Goal: Transaction & Acquisition: Purchase product/service

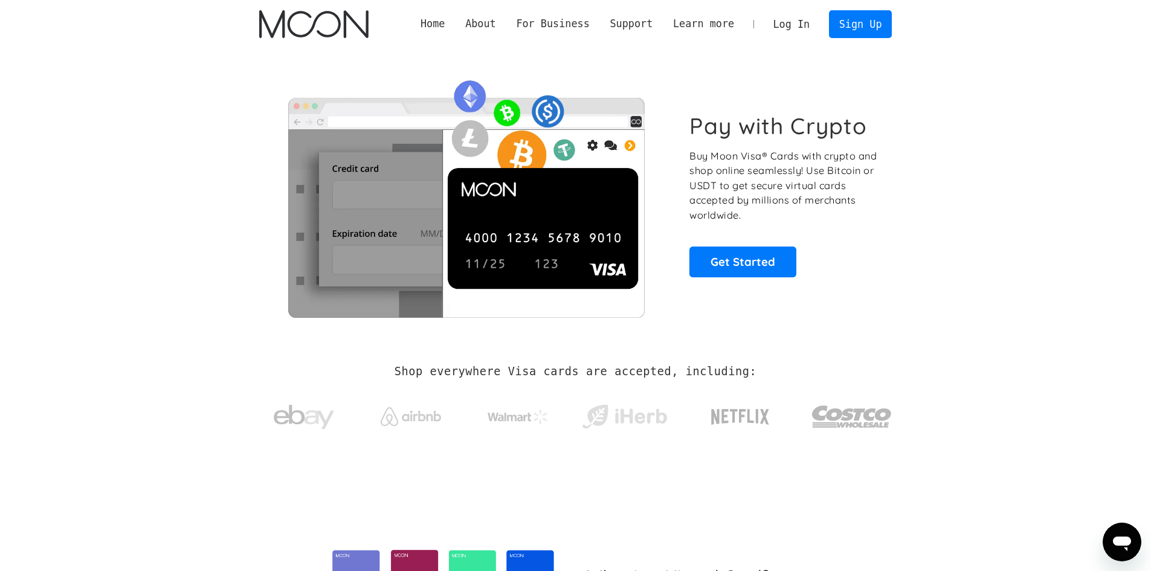
click at [204, 202] on section "Pay with Crypto Buy Moon Visa® Cards with crypto and shop online seamlessly! Us…" at bounding box center [575, 194] width 1151 height 293
click at [858, 23] on link "Sign Up" at bounding box center [860, 23] width 63 height 27
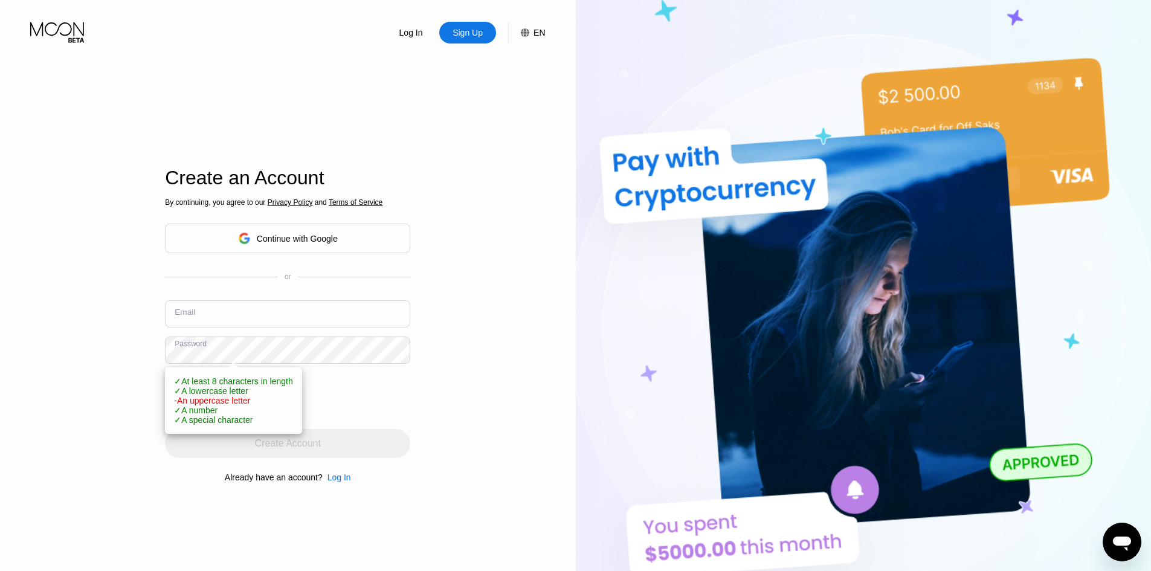
click at [207, 320] on input "text" at bounding box center [287, 313] width 245 height 27
paste input "[PERSON_NAME][EMAIL_ADDRESS][DOMAIN_NAME]"
type input "[PERSON_NAME][EMAIL_ADDRESS][DOMAIN_NAME]"
click at [102, 353] on div "Log In Sign Up EN Language English Save Create an Account By continuing, you ag…" at bounding box center [288, 314] width 576 height 629
click at [99, 352] on div "Log In Sign Up EN Language English Save Create an Account By continuing, you ag…" at bounding box center [288, 314] width 576 height 629
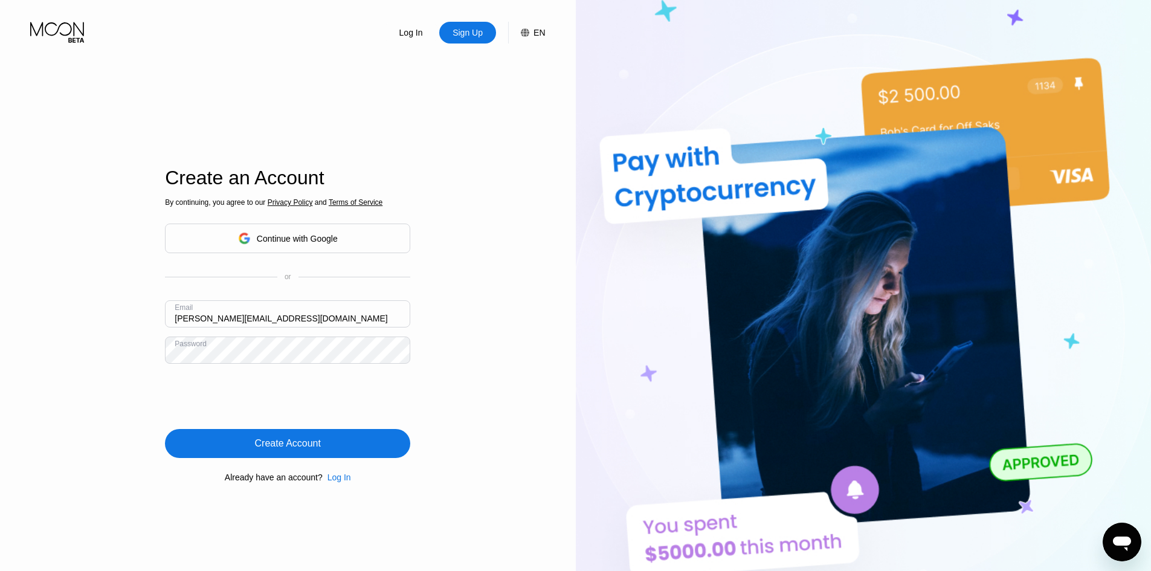
click at [276, 438] on div "Create Account" at bounding box center [287, 443] width 245 height 29
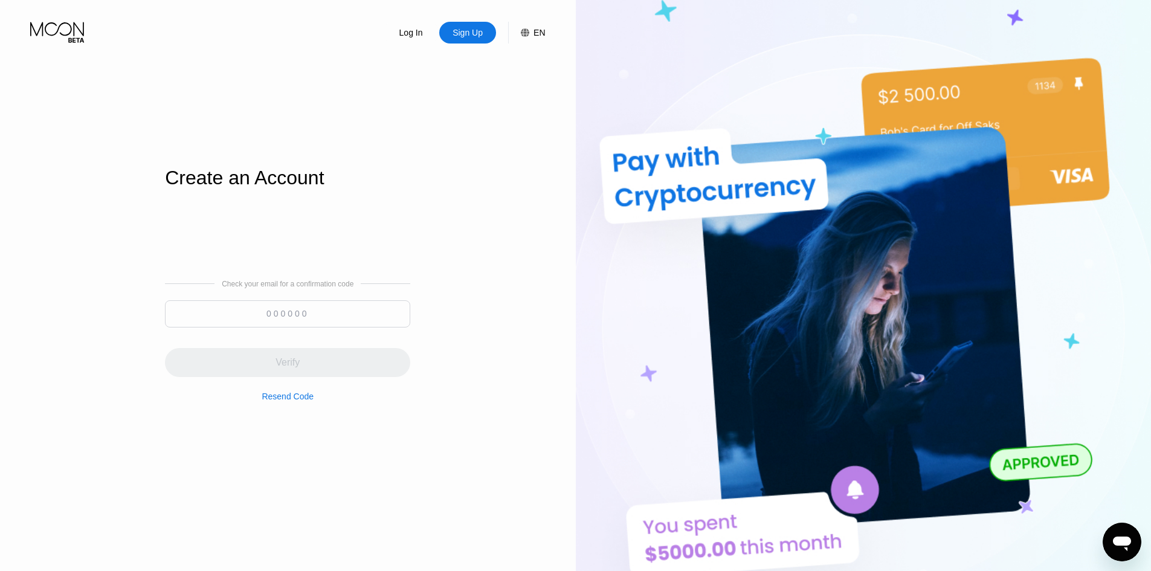
click at [280, 313] on input at bounding box center [287, 313] width 245 height 27
paste input "938245"
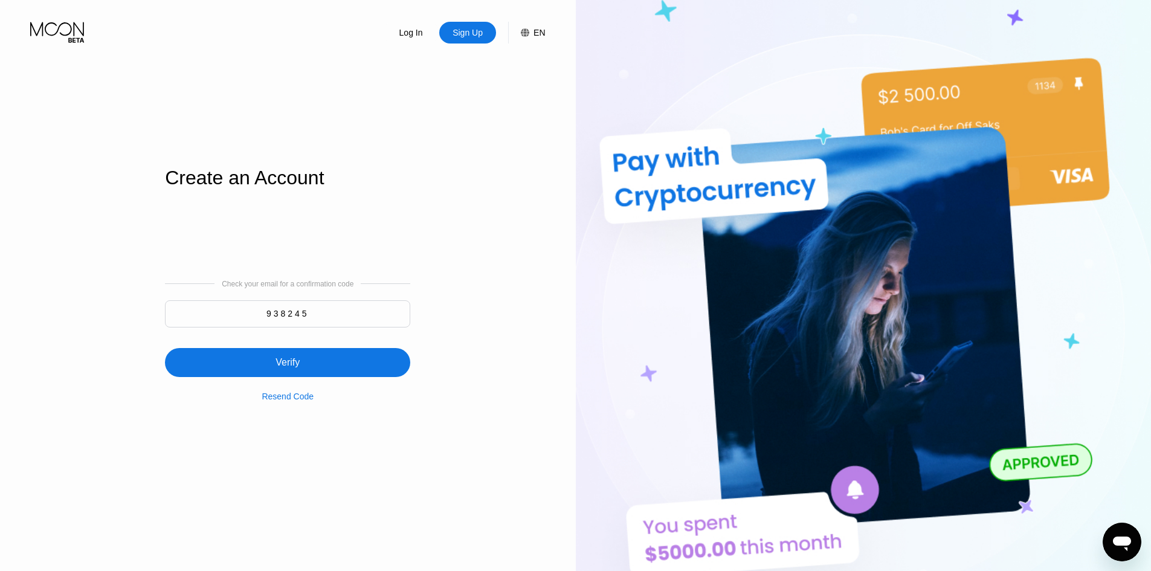
type input "938245"
click at [284, 359] on div "Verify" at bounding box center [288, 363] width 24 height 12
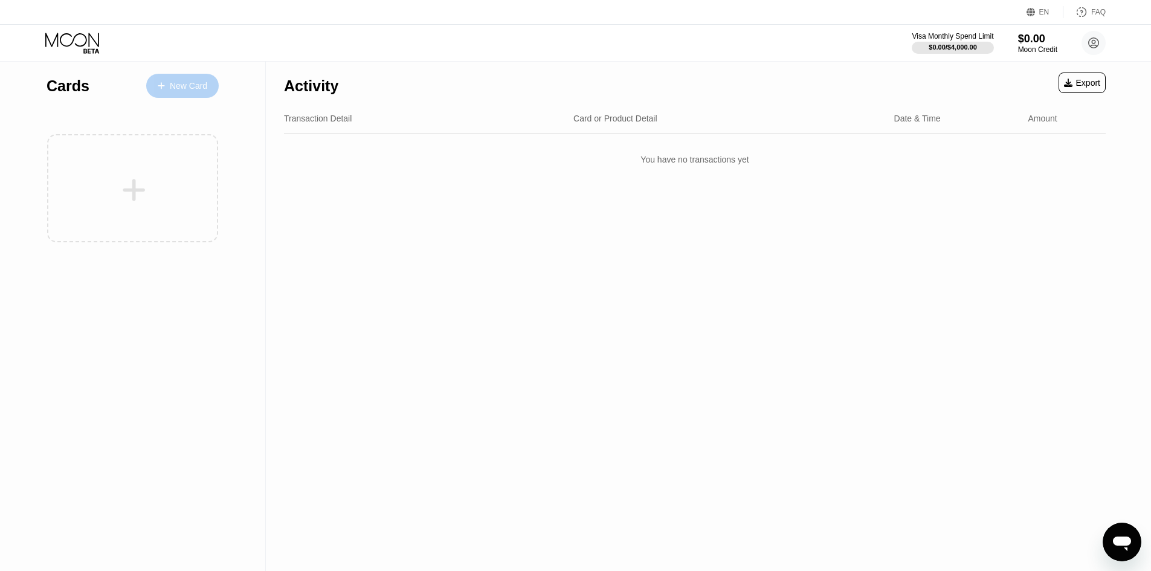
click at [182, 88] on div "New Card" at bounding box center [188, 86] width 37 height 10
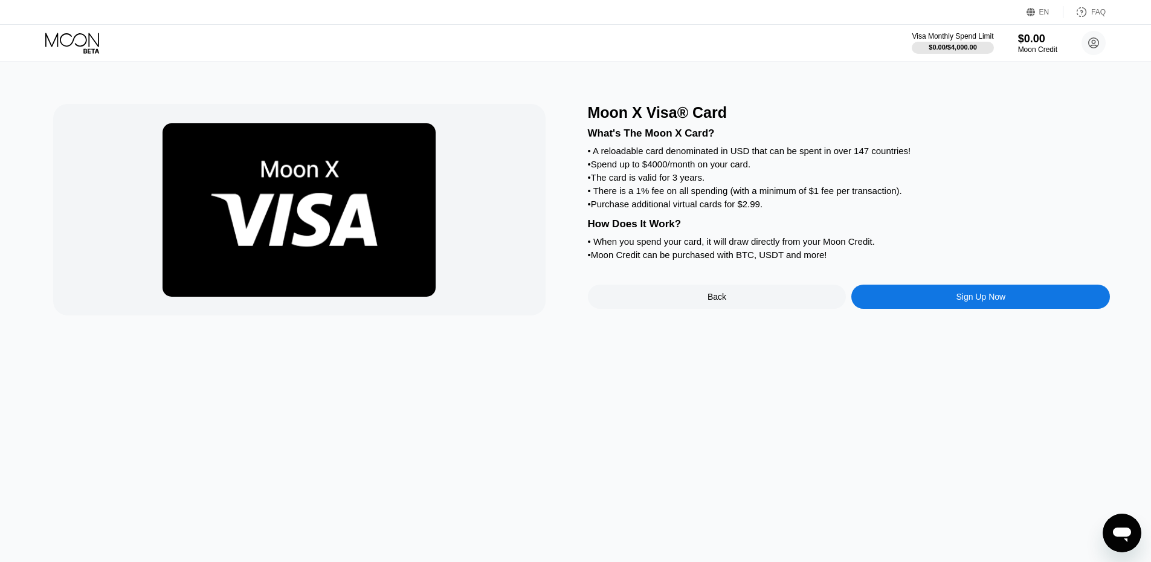
click at [952, 309] on div "Sign Up Now" at bounding box center [981, 297] width 259 height 24
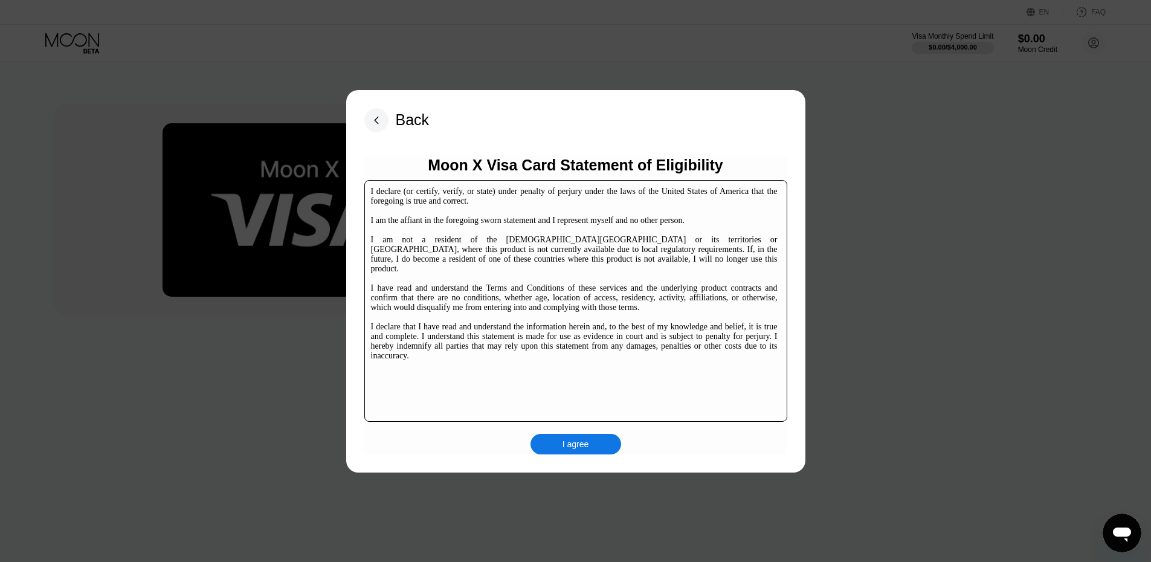
scroll to position [186, 0]
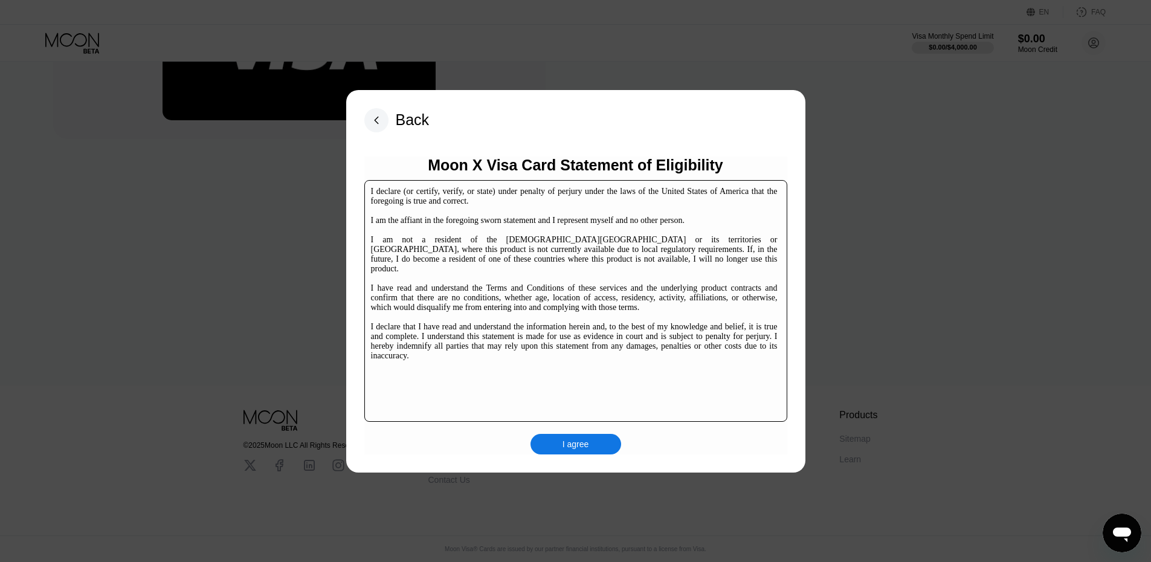
click at [586, 447] on div "I agree" at bounding box center [576, 444] width 27 height 11
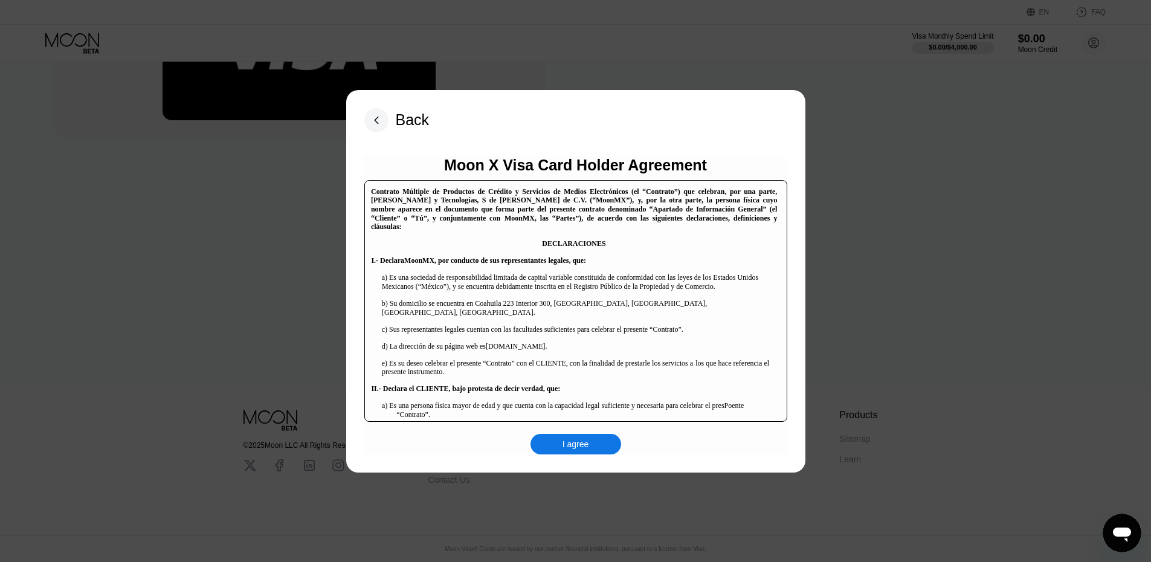
scroll to position [604, 0]
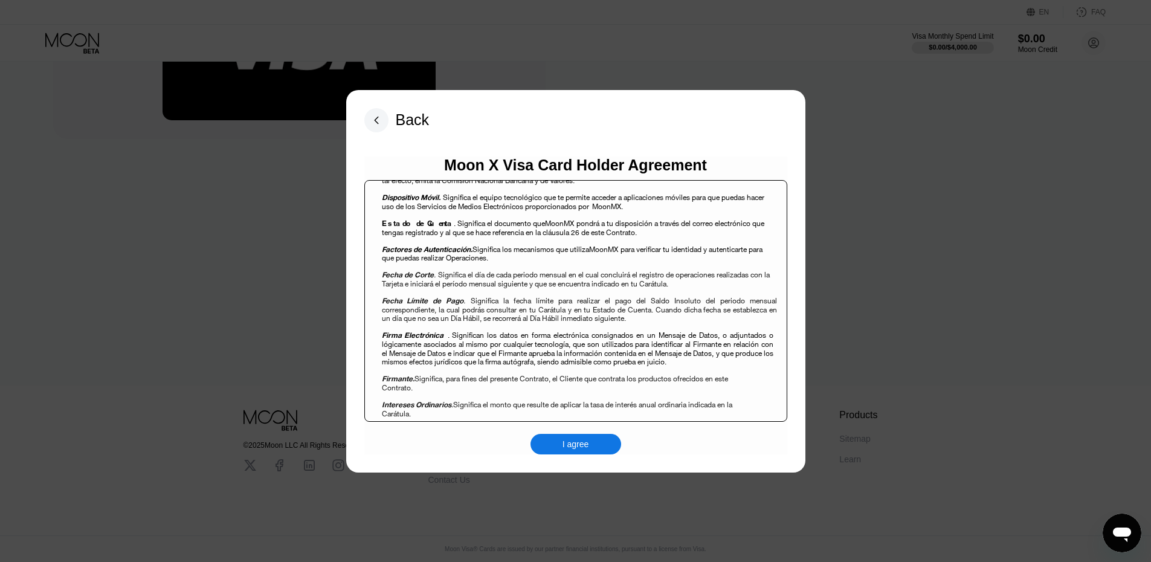
click at [578, 446] on div "I agree" at bounding box center [576, 444] width 27 height 11
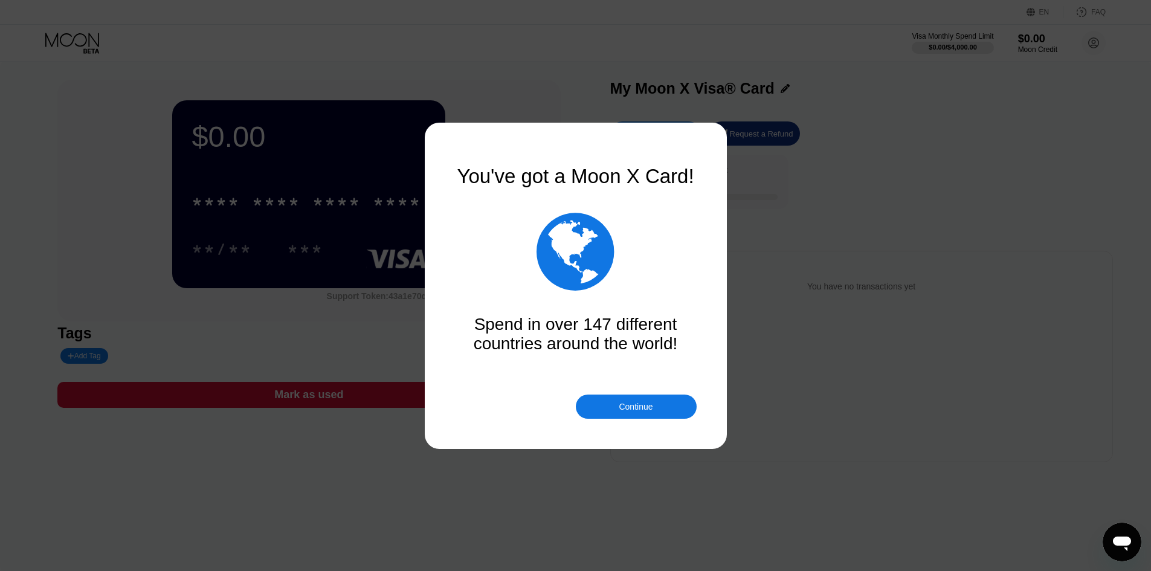
click at [631, 409] on div "Continue" at bounding box center [636, 407] width 34 height 10
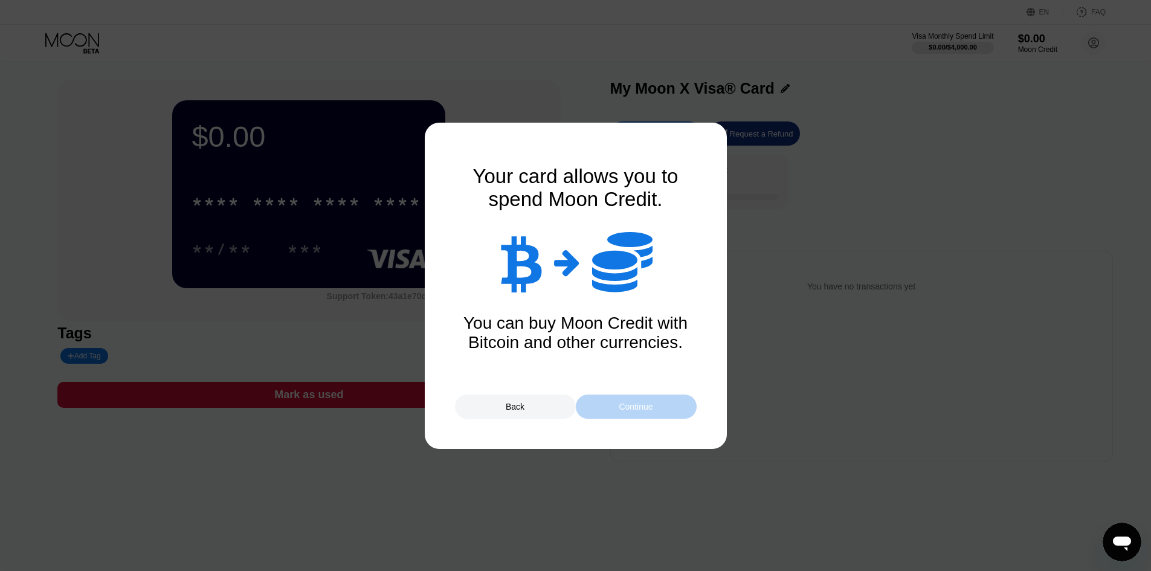
click at [631, 408] on div "Continue" at bounding box center [636, 407] width 34 height 10
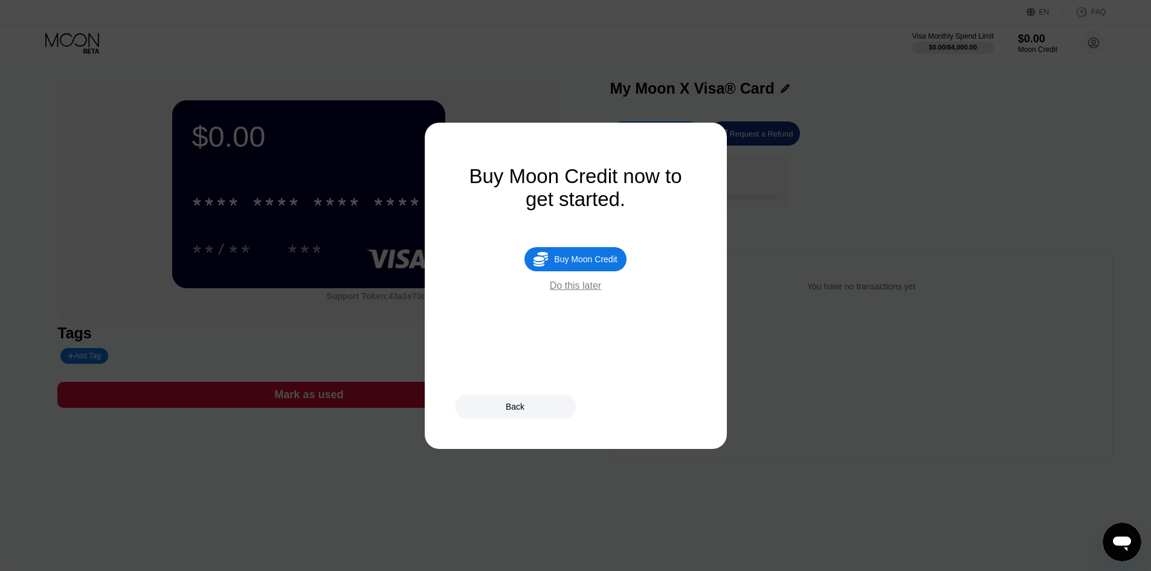
click at [584, 264] on div "Buy Moon Credit" at bounding box center [585, 259] width 63 height 10
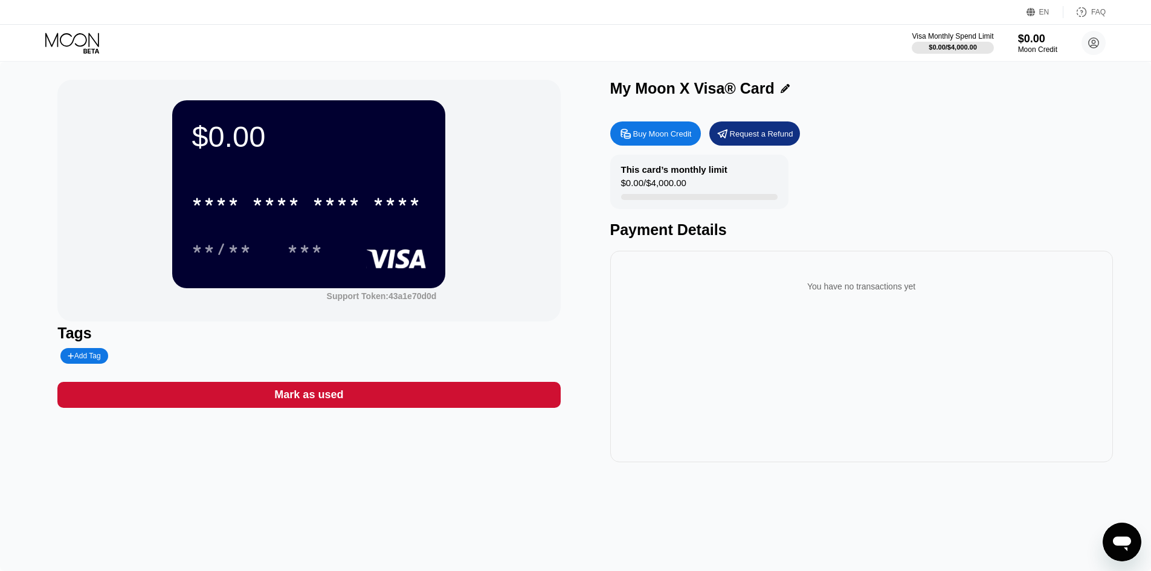
type input "0"
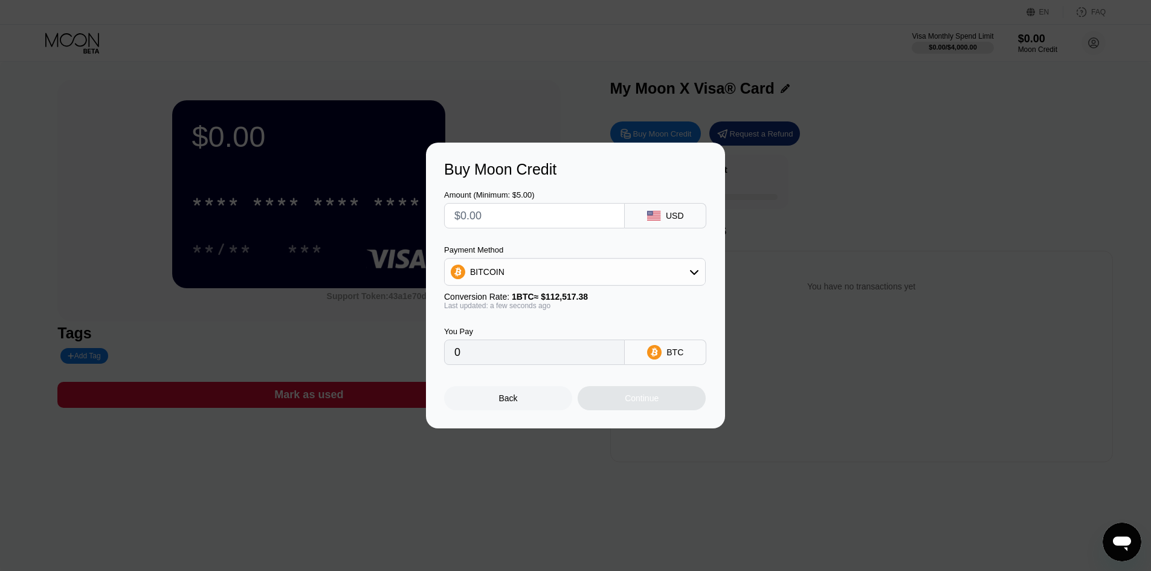
click at [519, 218] on input "text" at bounding box center [534, 216] width 160 height 24
type input "$2"
type input "0.00001778"
type input "$20"
type input "0.00017776"
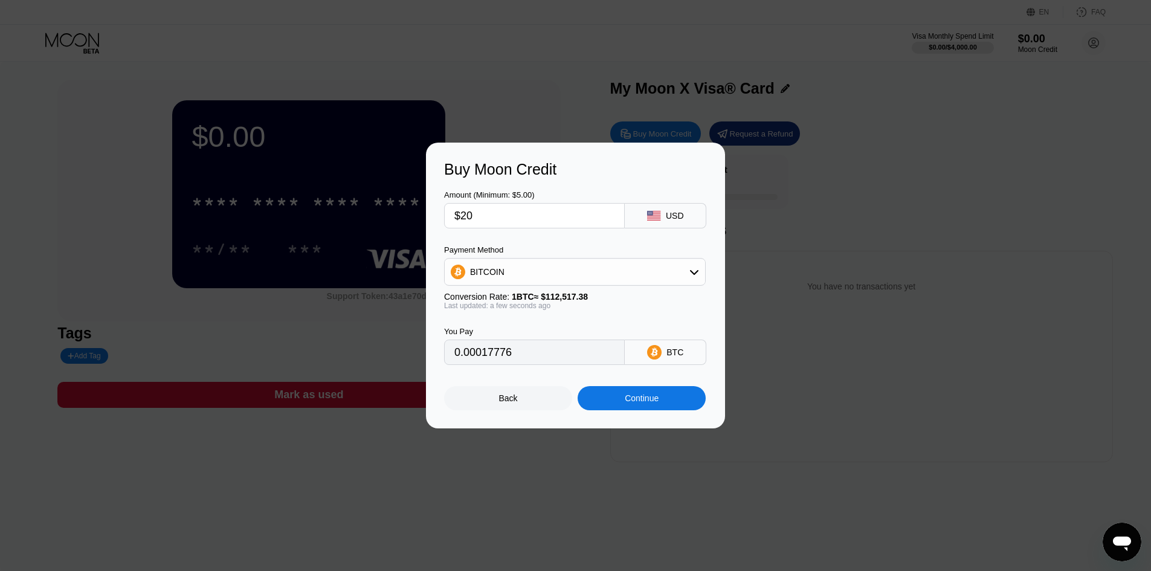
type input "$20"
click at [644, 403] on div "Continue" at bounding box center [642, 398] width 34 height 10
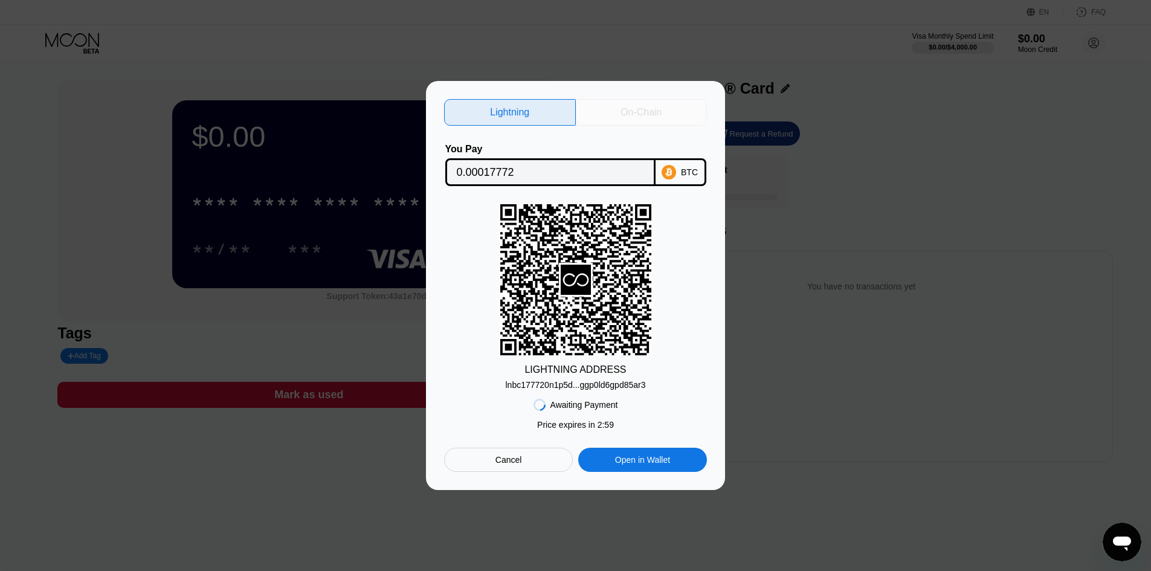
click at [626, 112] on div "On-Chain" at bounding box center [641, 112] width 41 height 12
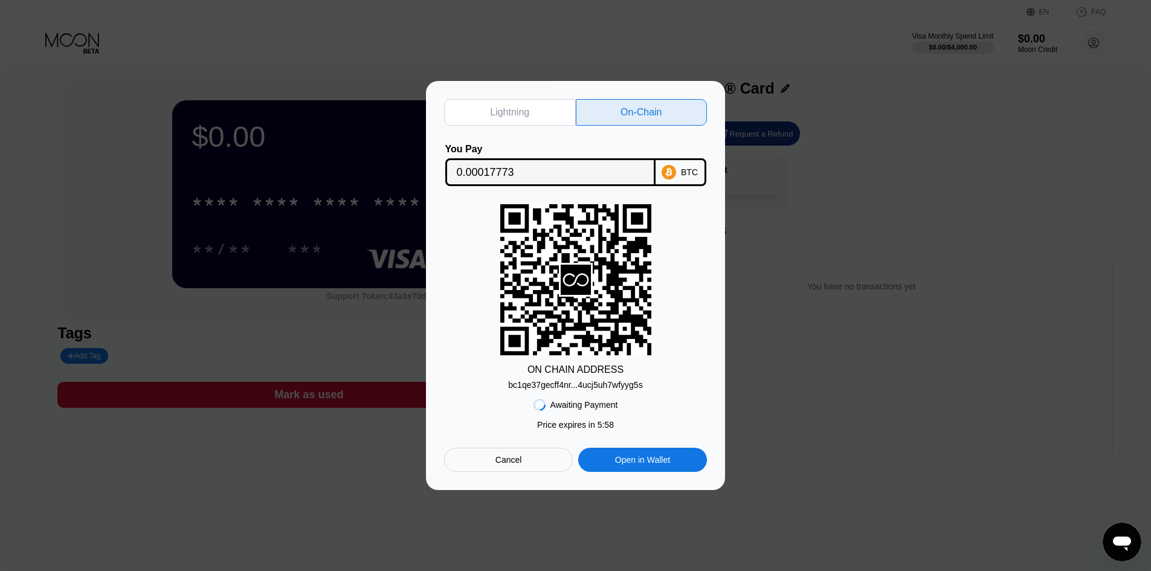
click at [574, 388] on div "bc1qe37gecff4nr...4ucj5uh7wfyyg5s" at bounding box center [575, 385] width 134 height 10
click at [499, 173] on input "0.00017773" at bounding box center [550, 172] width 187 height 24
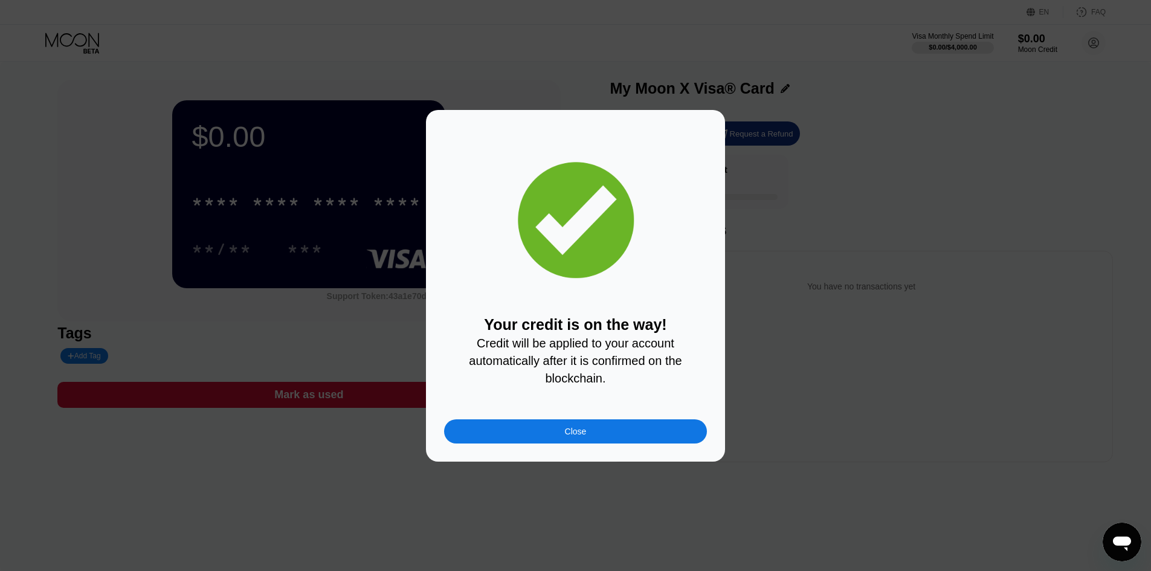
click at [578, 436] on div "Close" at bounding box center [576, 432] width 22 height 10
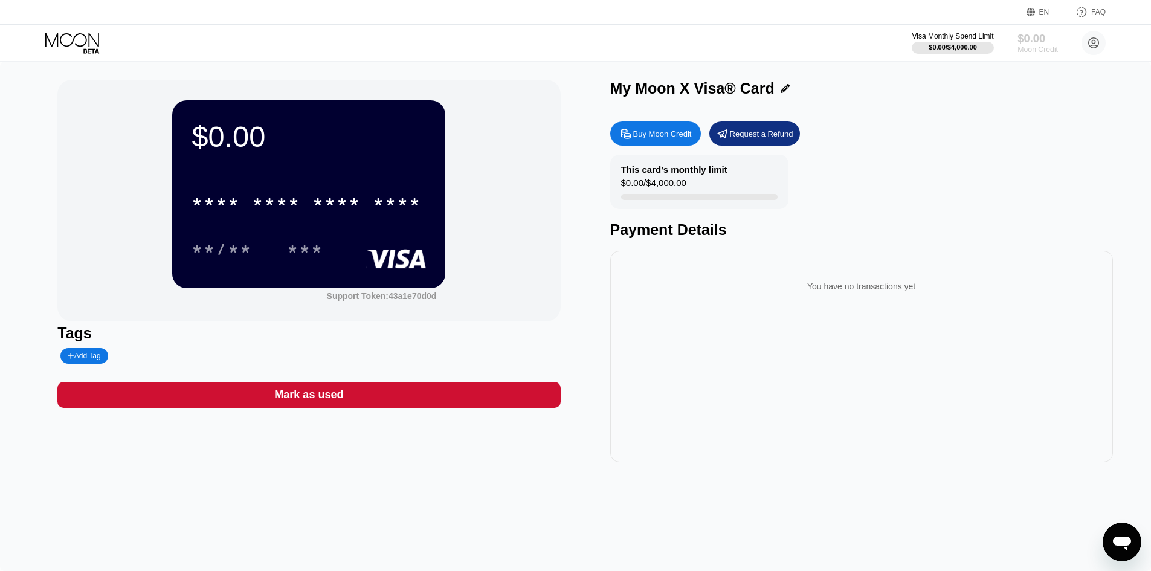
click at [1032, 44] on div "$0.00" at bounding box center [1038, 38] width 40 height 13
